Goal: Information Seeking & Learning: Compare options

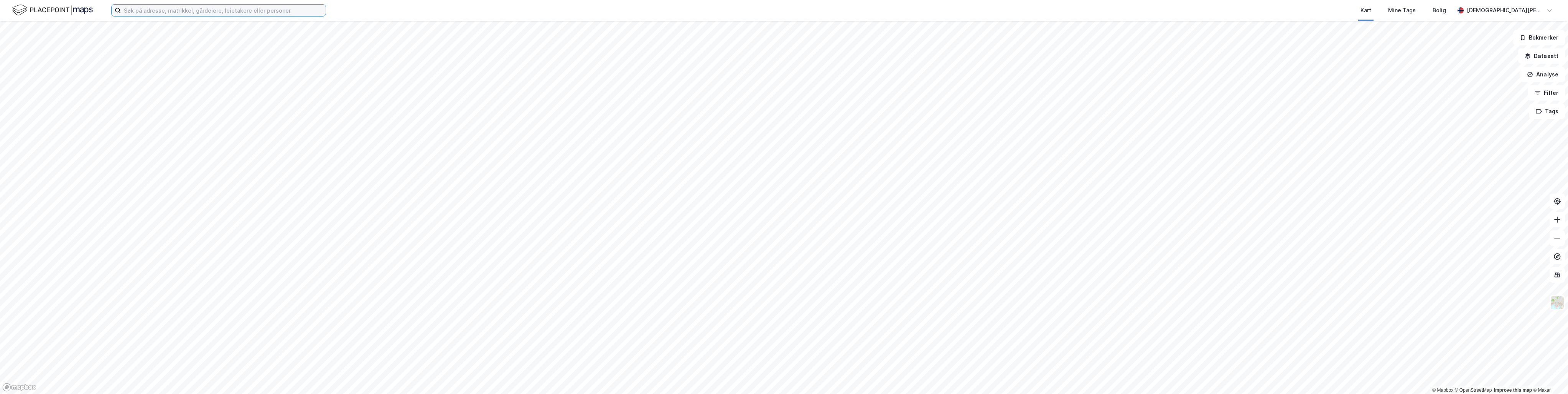
click at [254, 10] on input at bounding box center [223, 10] width 205 height 12
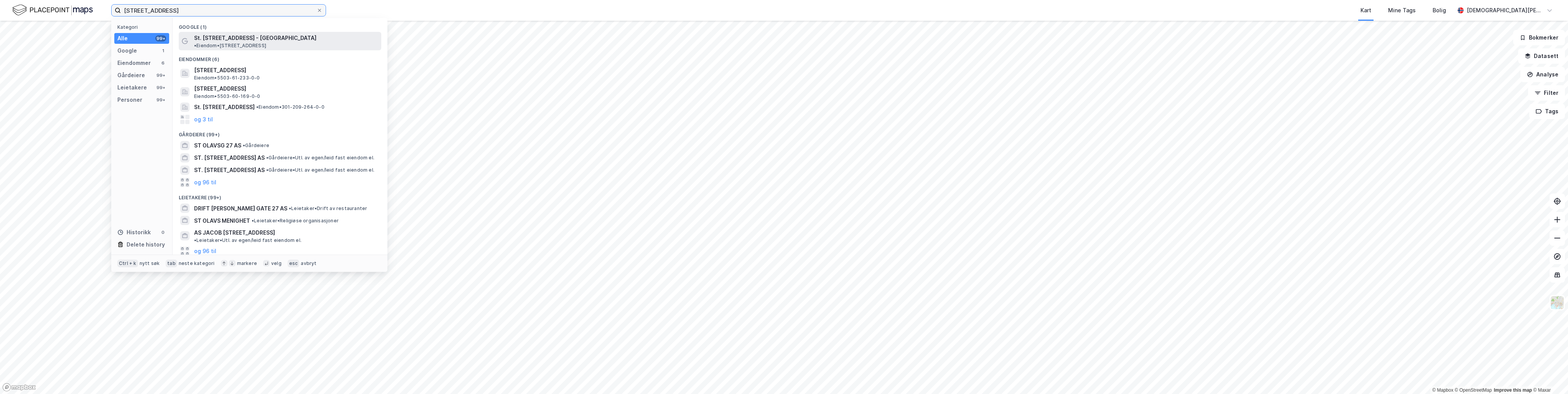
type input "[STREET_ADDRESS]"
click at [226, 39] on span "St. [STREET_ADDRESS] - [GEOGRAPHIC_DATA]" at bounding box center [255, 38] width 122 height 9
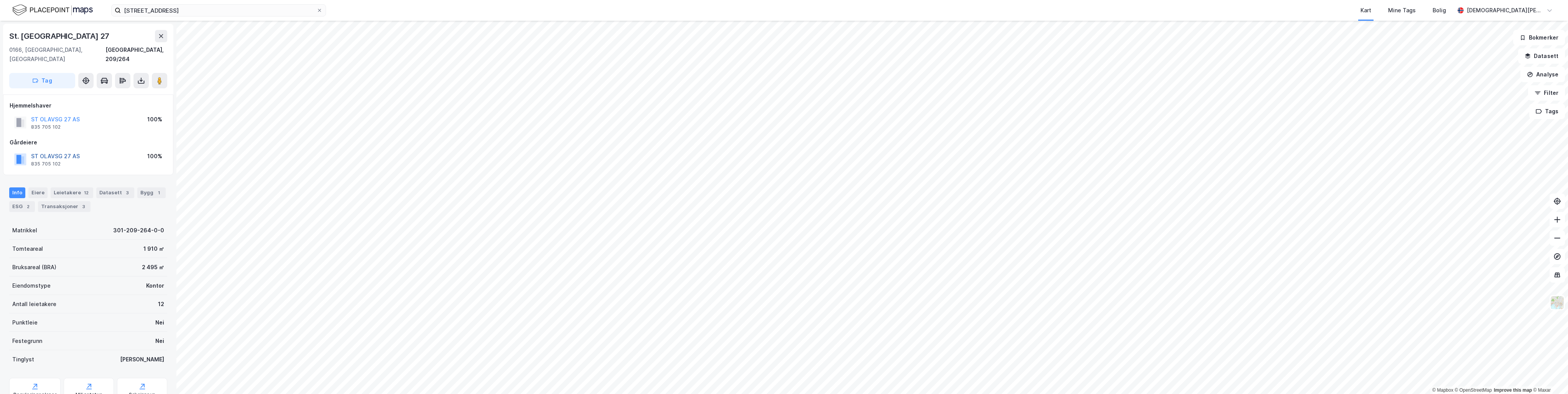
click at [0, 0] on button "ST OLAVSG 27 AS" at bounding box center [0, 0] width 0 height 0
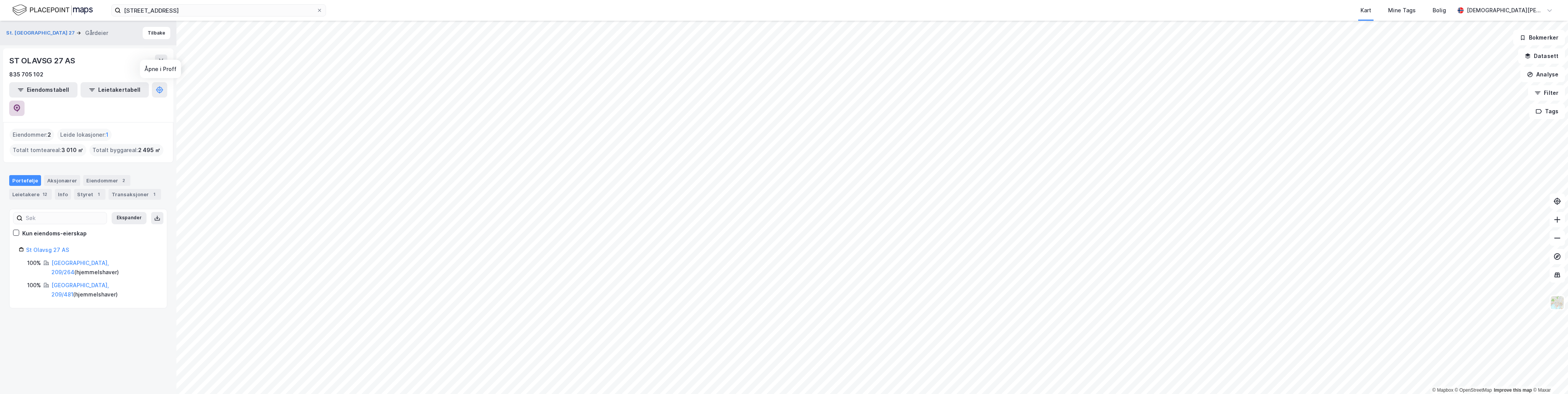
click at [21, 104] on icon at bounding box center [16, 108] width 8 height 8
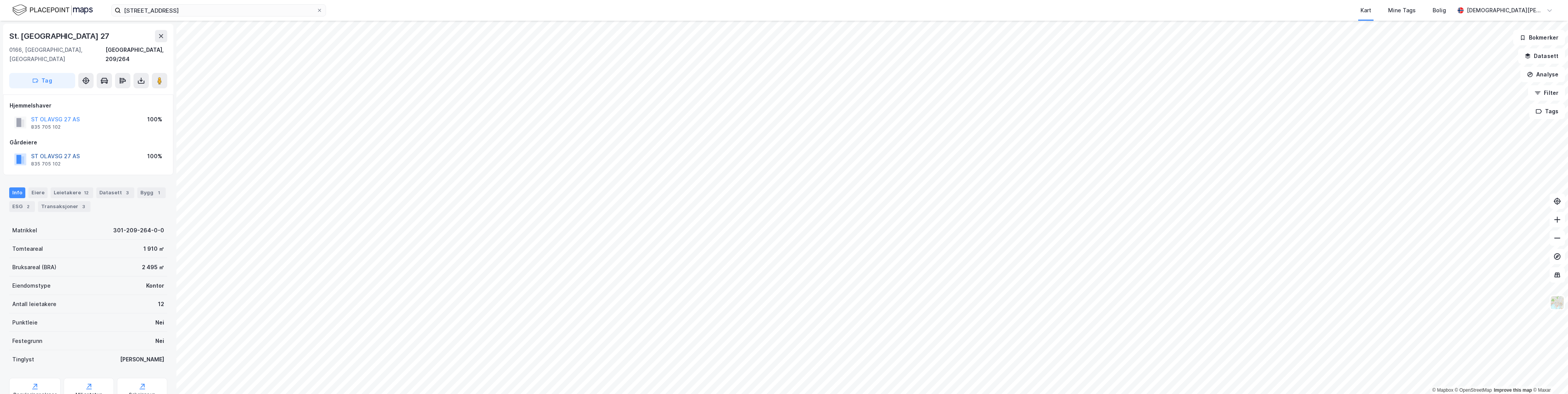
click at [0, 0] on button "ST OLAVSG 27 AS" at bounding box center [0, 0] width 0 height 0
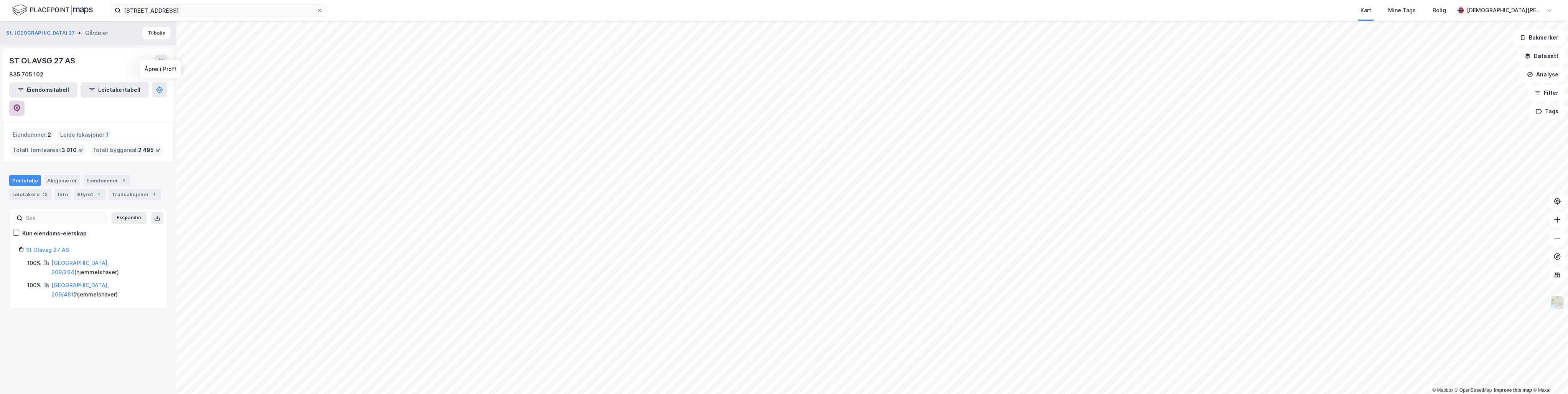
click at [21, 104] on icon at bounding box center [16, 108] width 8 height 8
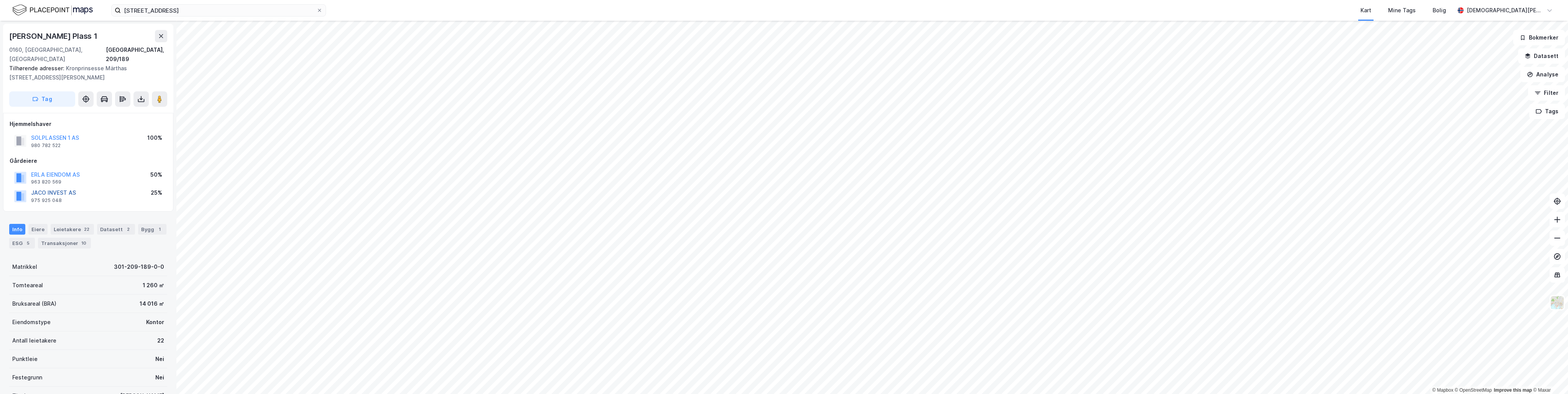
click at [0, 0] on button "JACO INVEST AS" at bounding box center [0, 0] width 0 height 0
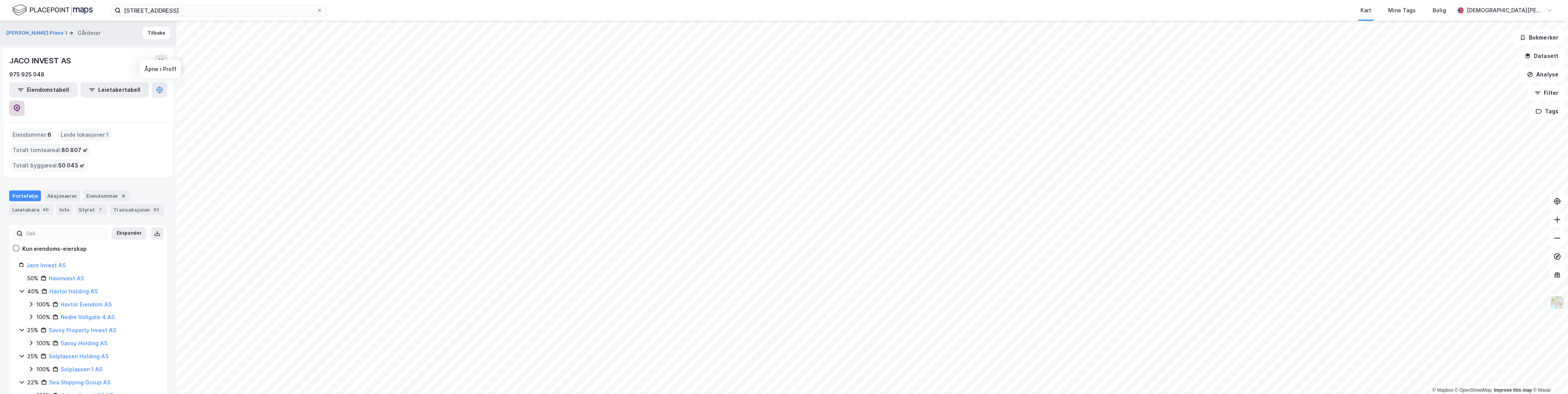
click at [21, 104] on icon at bounding box center [16, 108] width 8 height 8
click at [320, 13] on div at bounding box center [320, 10] width 5 height 6
click at [317, 13] on input "[STREET_ADDRESS]" at bounding box center [218, 10] width 195 height 12
